Goal: Navigation & Orientation: Find specific page/section

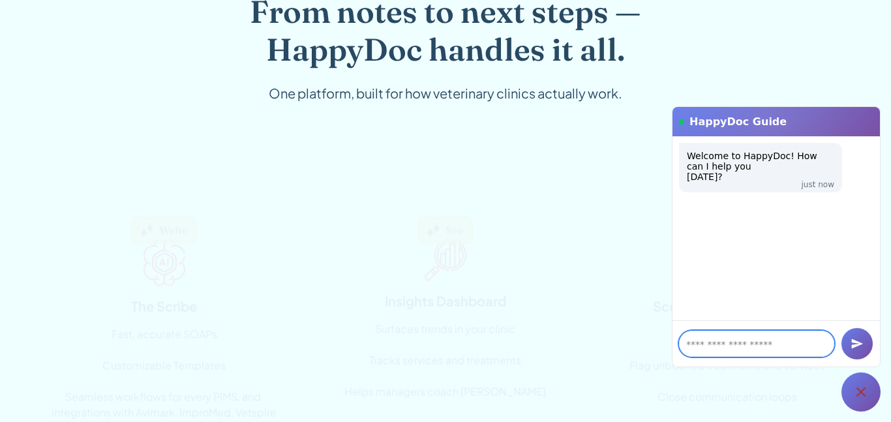
scroll to position [995, 0]
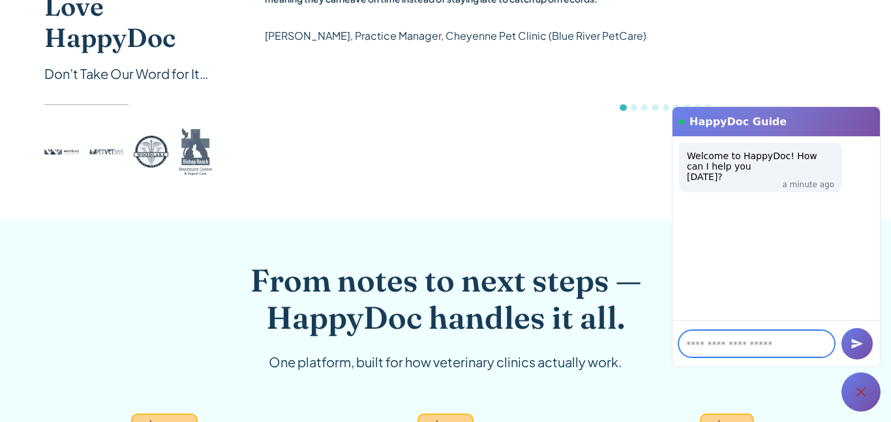
scroll to position [729, 0]
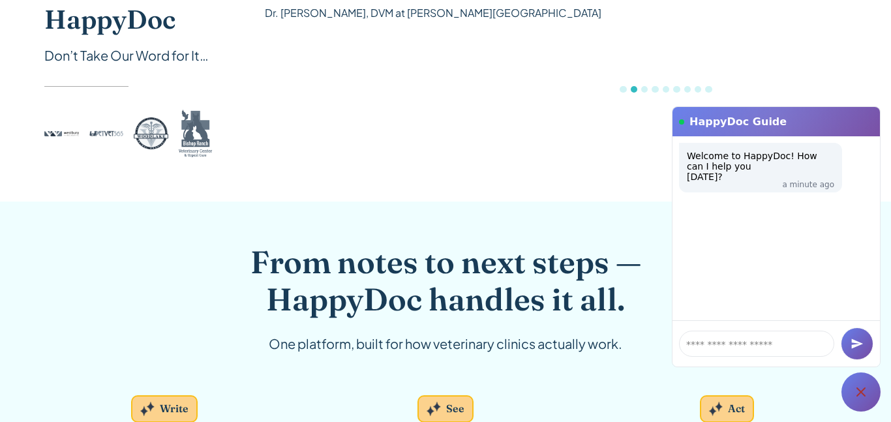
click at [873, 385] on div at bounding box center [860, 391] width 39 height 39
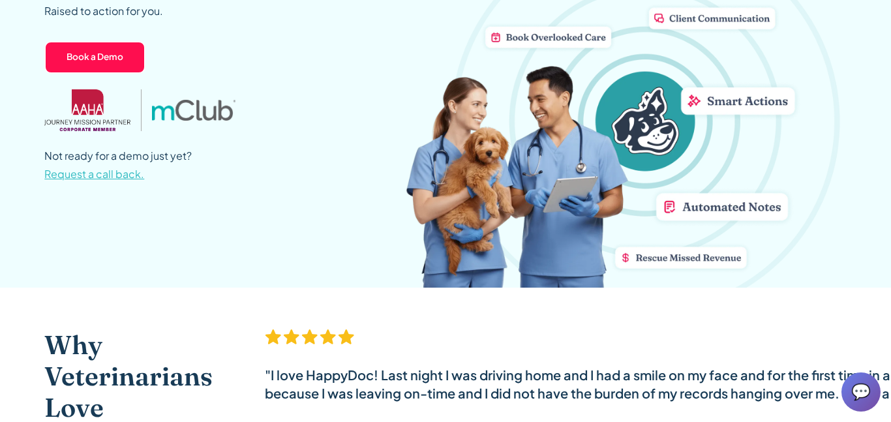
scroll to position [1, 0]
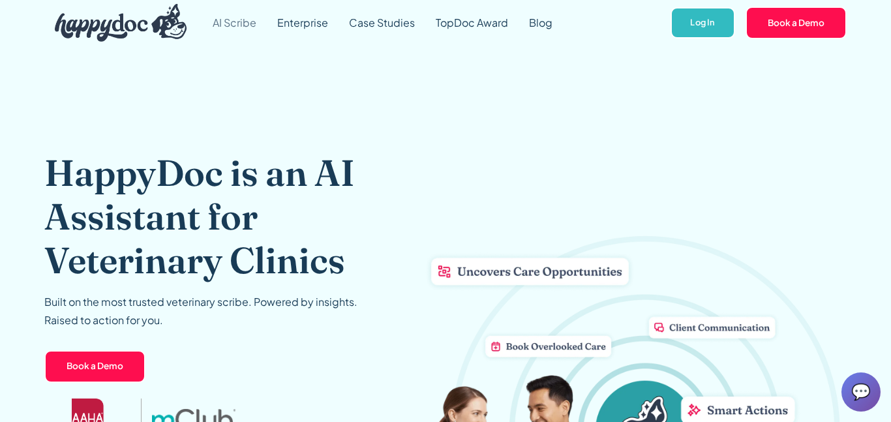
click at [247, 14] on link "AI Scribe" at bounding box center [234, 22] width 65 height 47
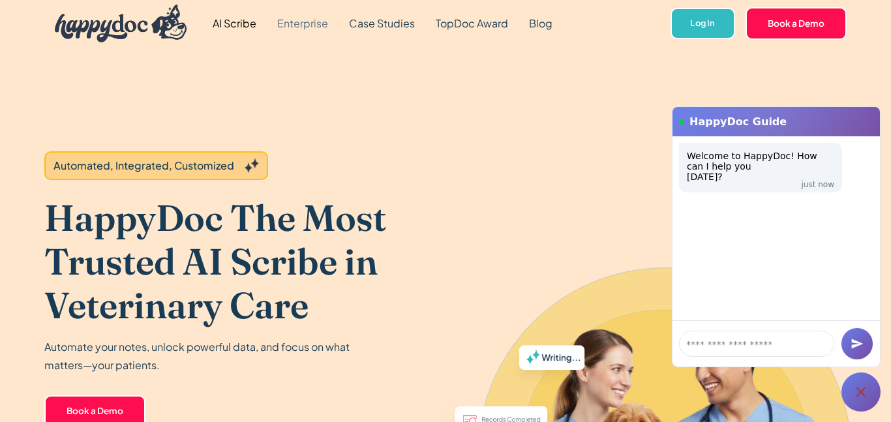
click at [311, 28] on link "Enterprise" at bounding box center [303, 23] width 72 height 47
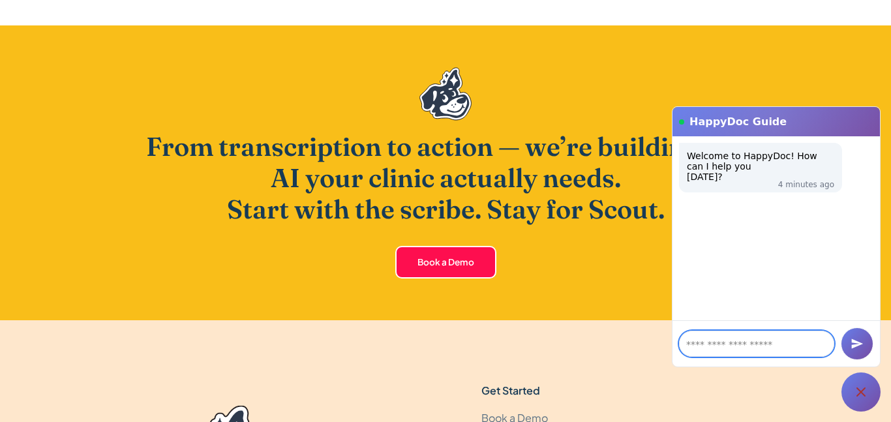
scroll to position [4079, 0]
